Goal: Find specific page/section: Find specific page/section

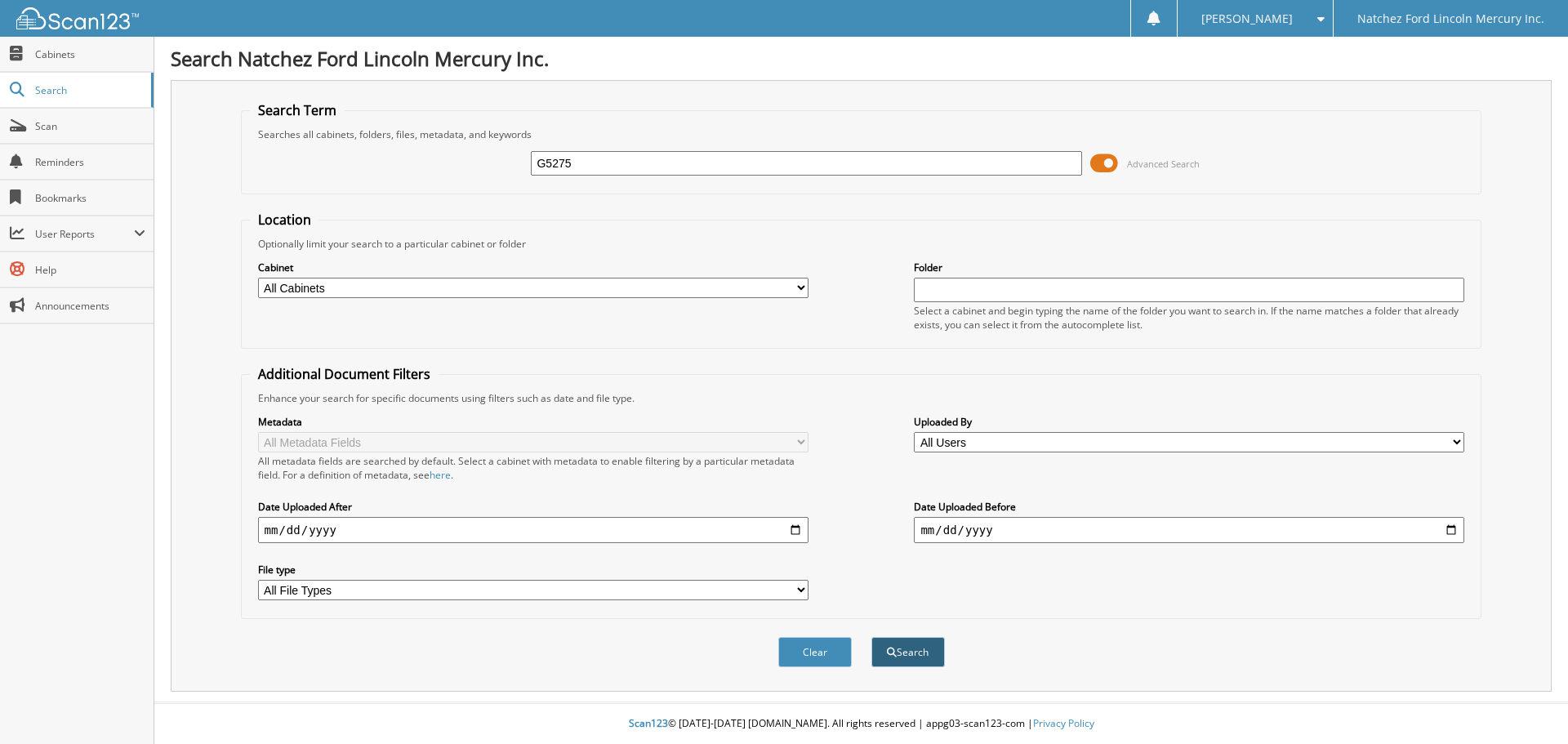
type input "G5275"
click at [906, 656] on button "Search" at bounding box center [908, 652] width 74 height 30
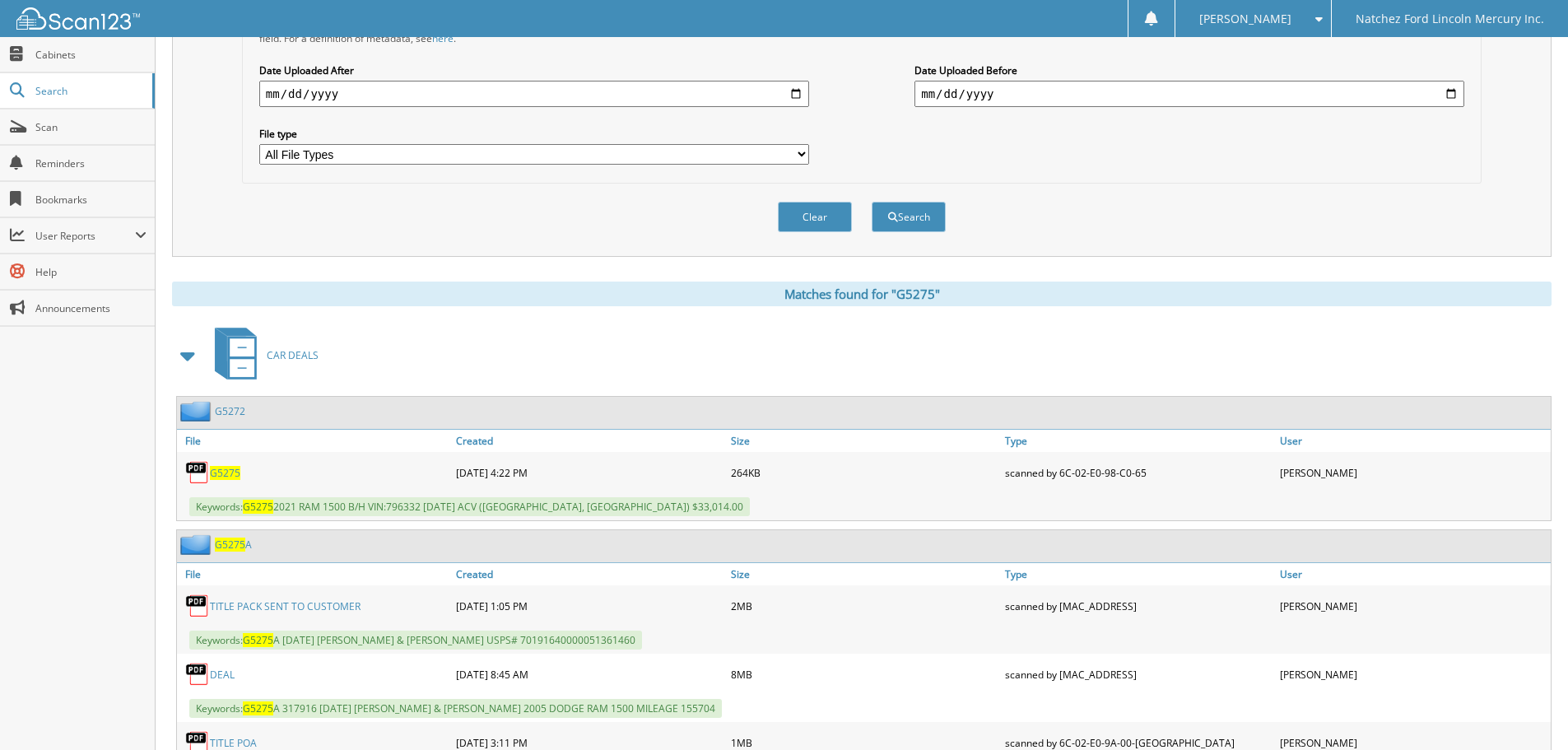
scroll to position [659, 0]
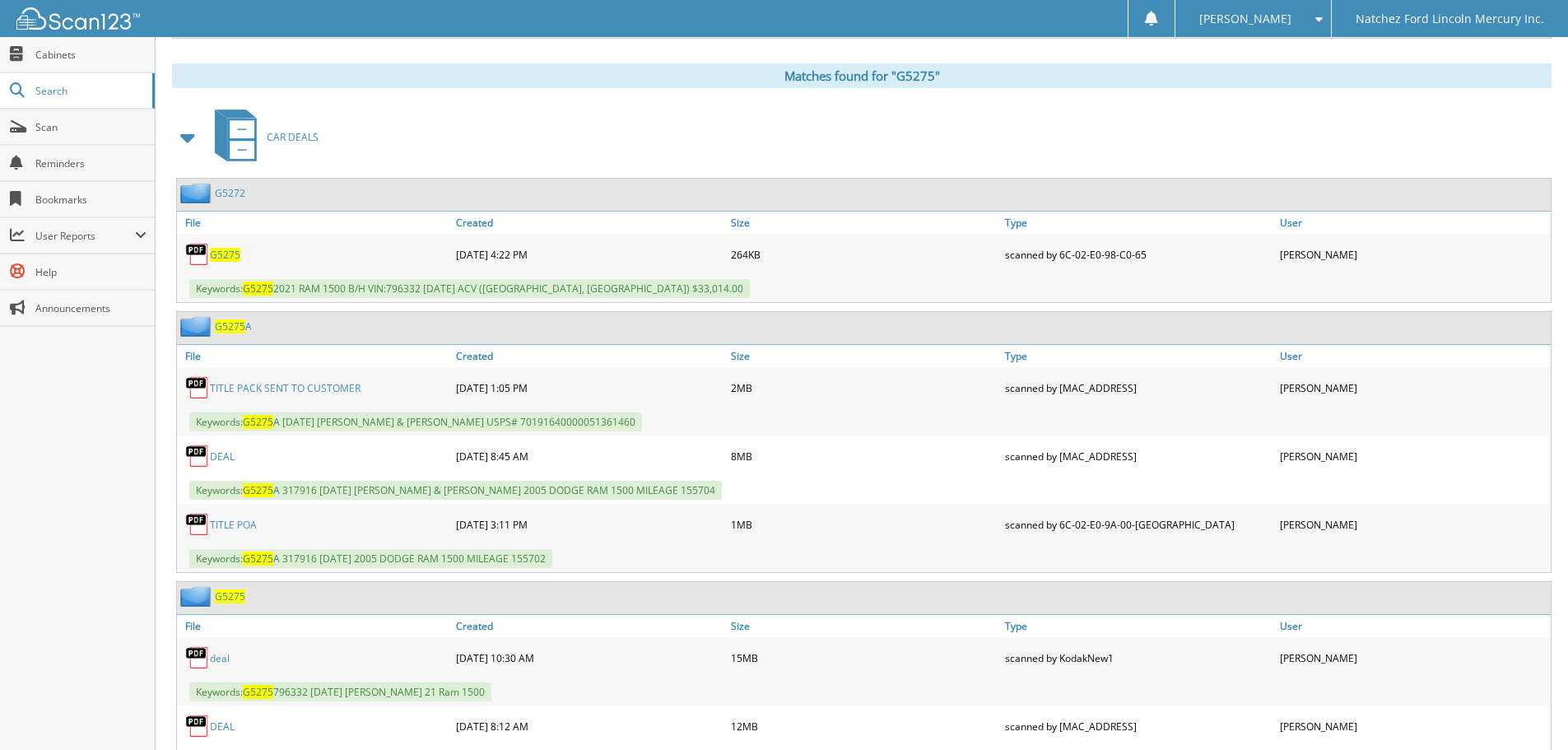
click at [221, 457] on link "DEAL" at bounding box center [222, 456] width 25 height 14
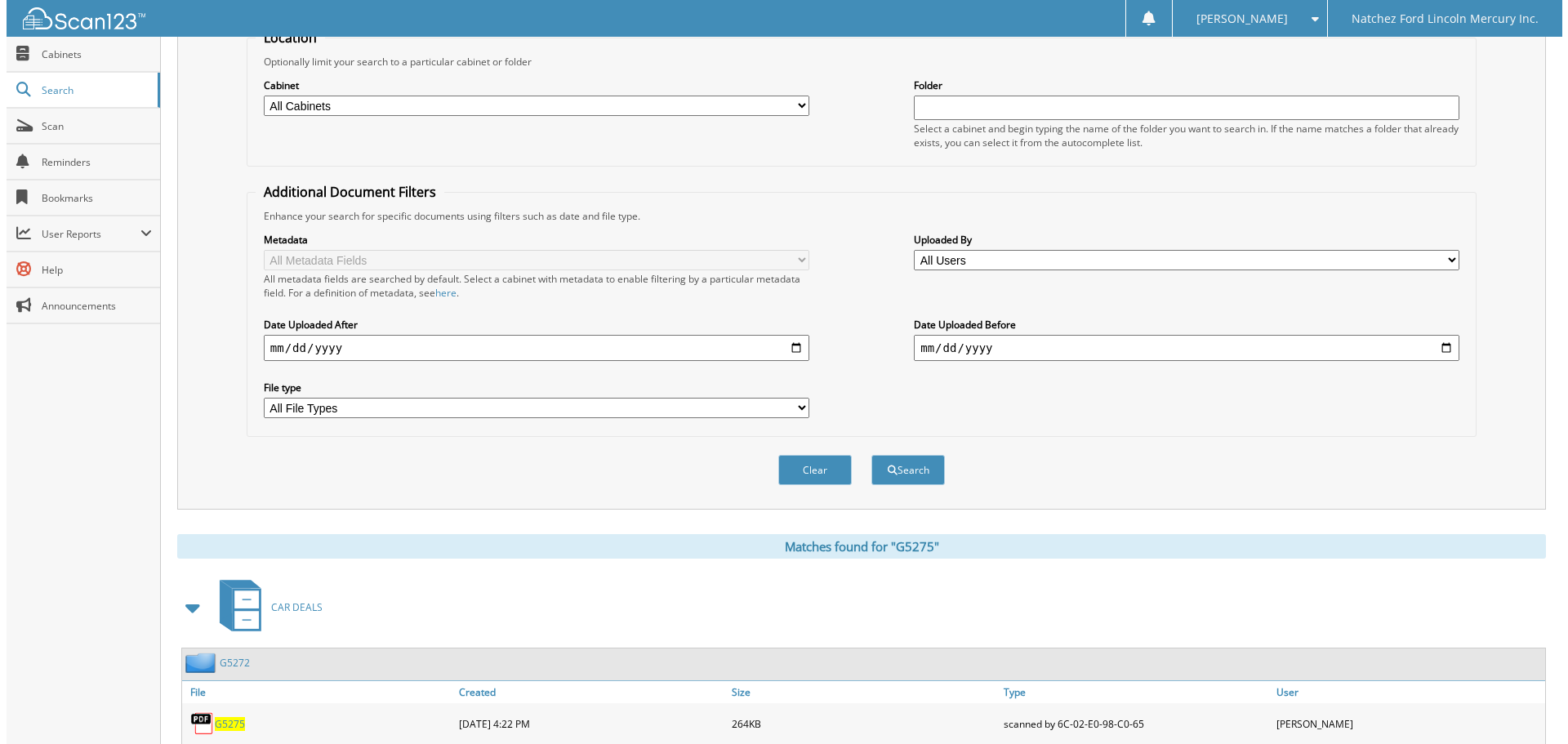
scroll to position [0, 0]
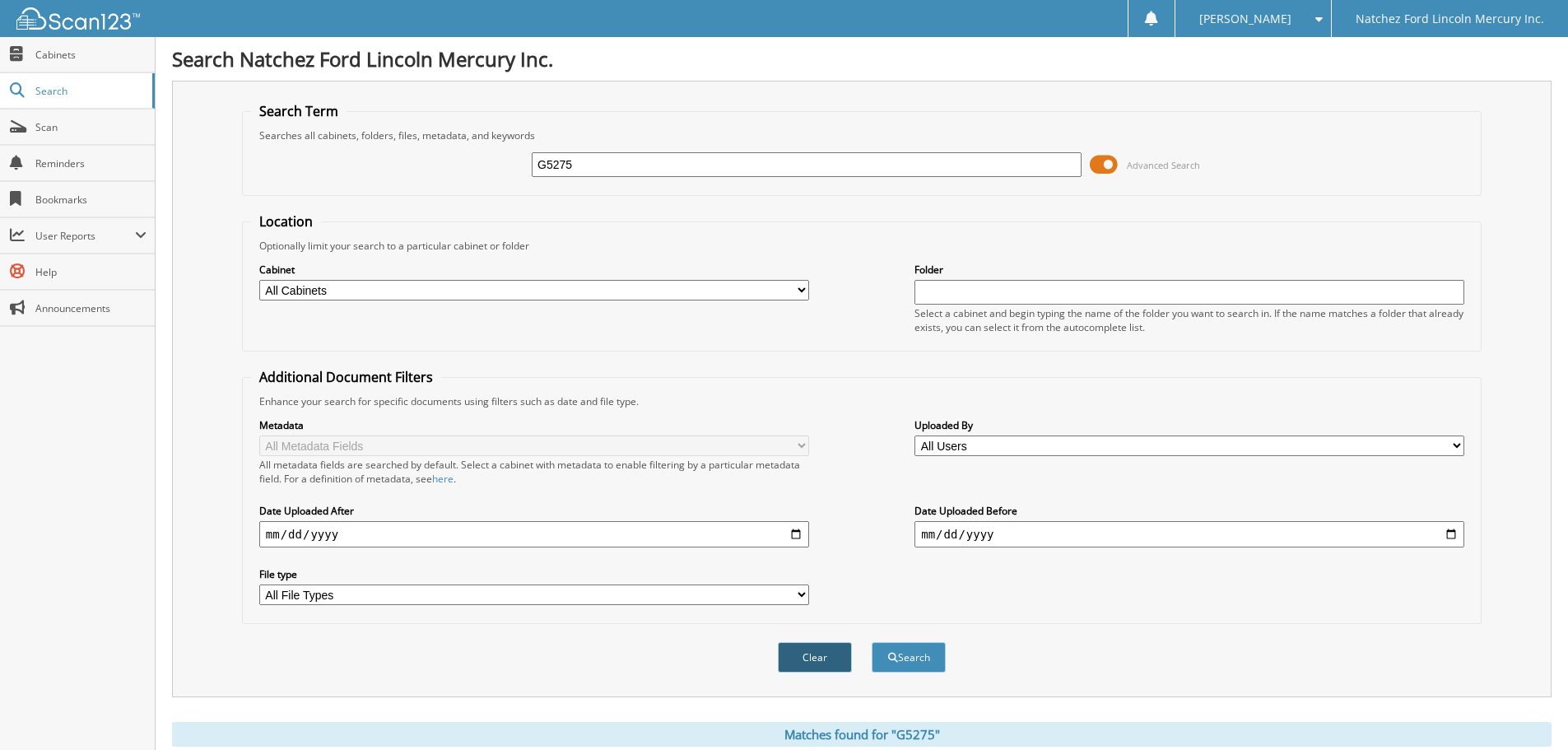
click at [816, 653] on button "Clear" at bounding box center [815, 657] width 74 height 30
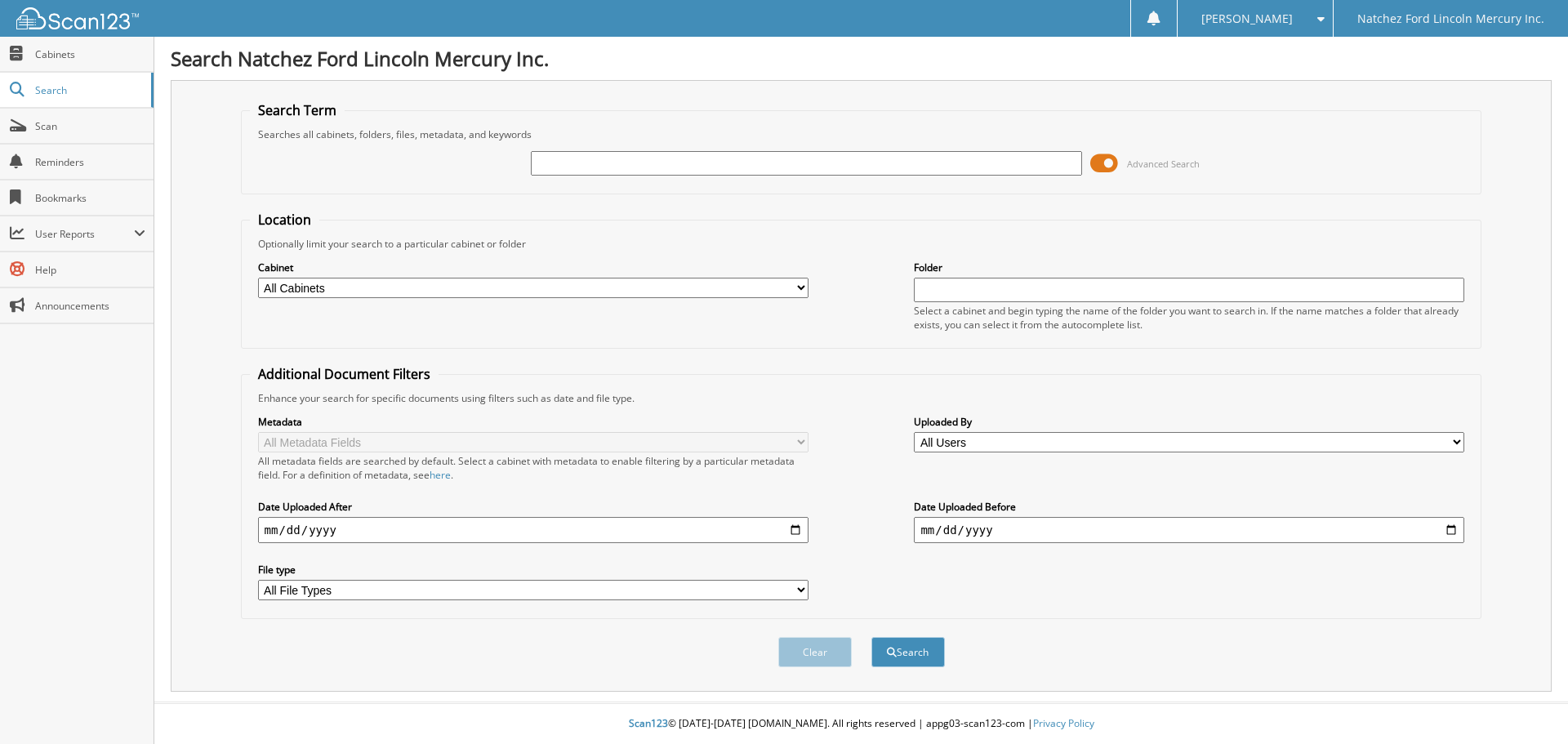
click at [646, 167] on input "text" at bounding box center [806, 163] width 550 height 25
type input "G5275"
click at [871, 637] on button "Search" at bounding box center [908, 652] width 74 height 30
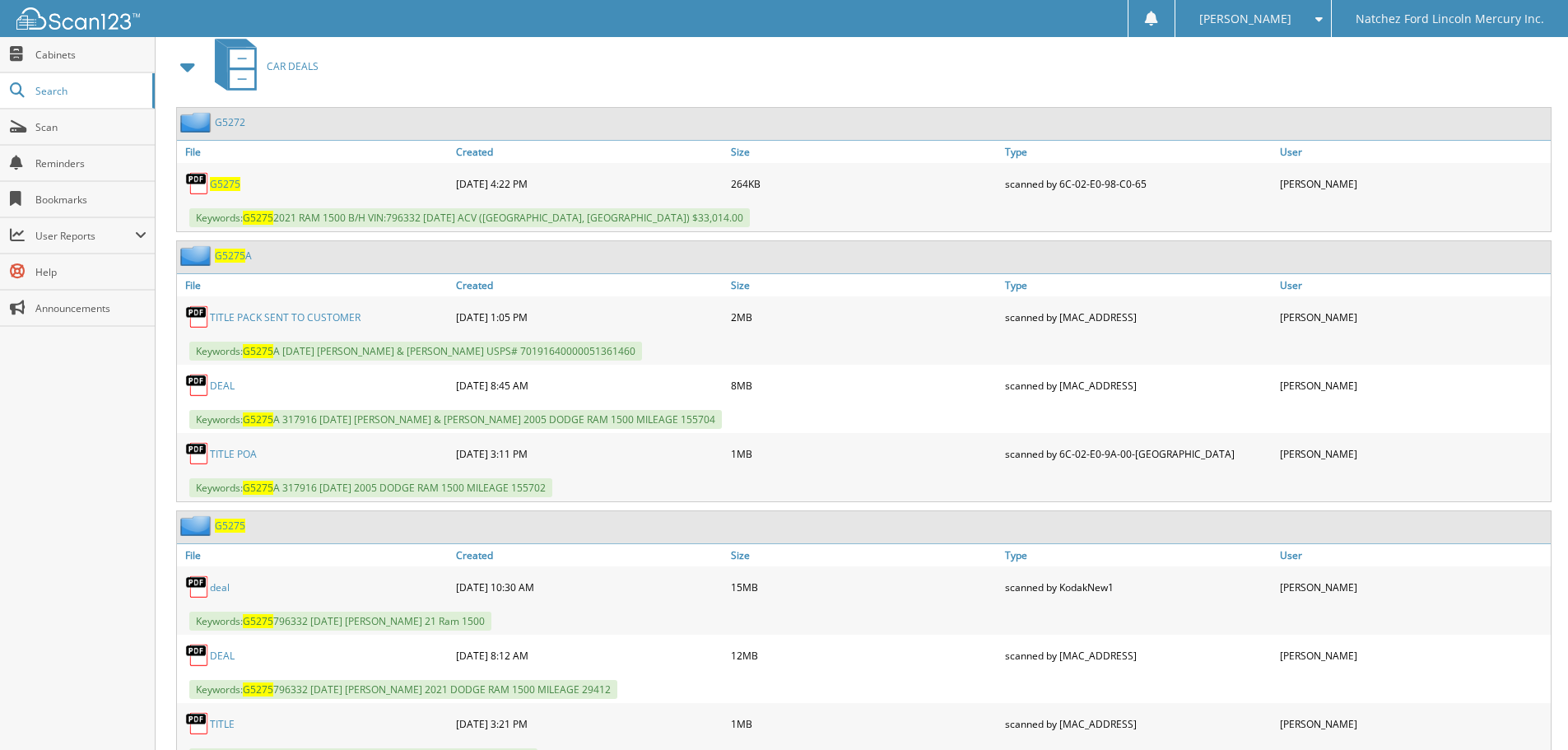
scroll to position [741, 0]
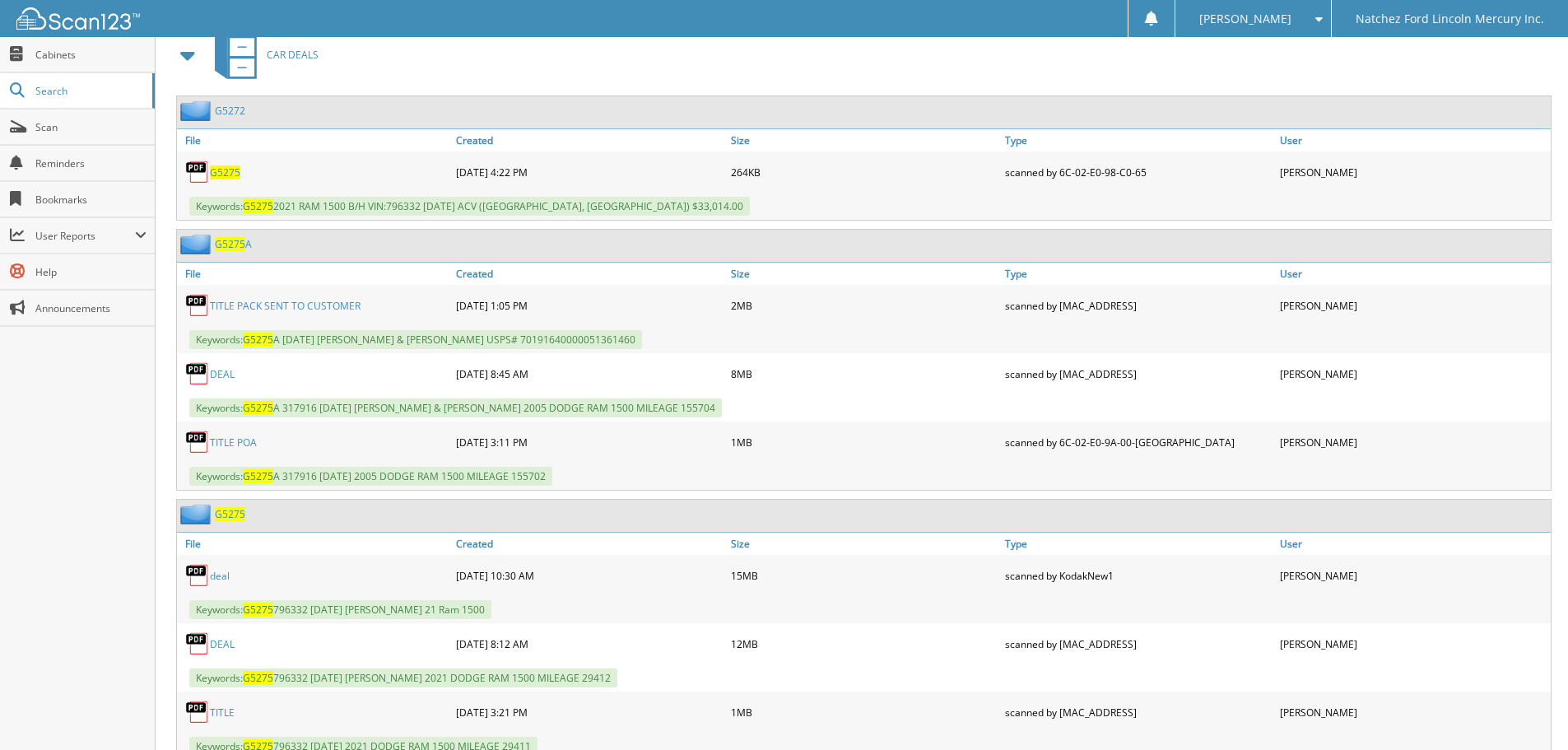
click at [217, 645] on link "DEAL" at bounding box center [222, 644] width 25 height 14
